Goal: Transaction & Acquisition: Subscribe to service/newsletter

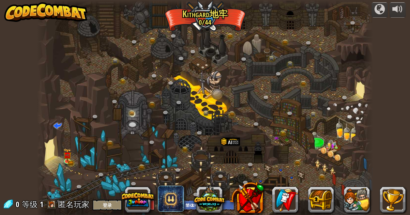
select select "zh-HANS"
click at [65, 155] on img at bounding box center [67, 152] width 5 height 5
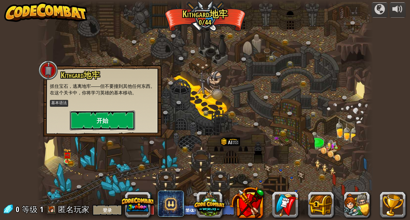
click at [104, 115] on button "开始" at bounding box center [102, 121] width 65 height 20
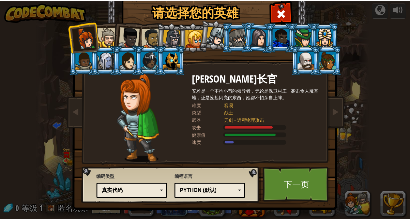
scroll to position [14, 0]
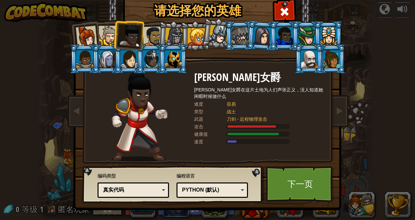
click at [335, 61] on div at bounding box center [331, 59] width 17 height 18
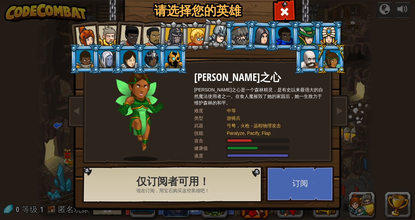
click at [127, 62] on div at bounding box center [129, 59] width 17 height 18
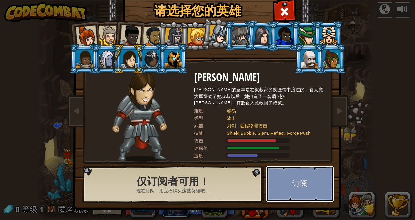
click at [291, 179] on button "订阅" at bounding box center [300, 184] width 68 height 36
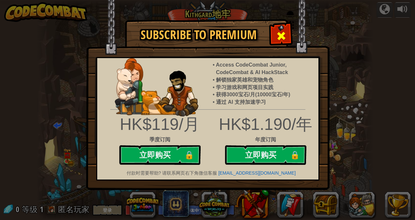
click at [283, 36] on span at bounding box center [281, 36] width 10 height 10
